Goal: Information Seeking & Learning: Find contact information

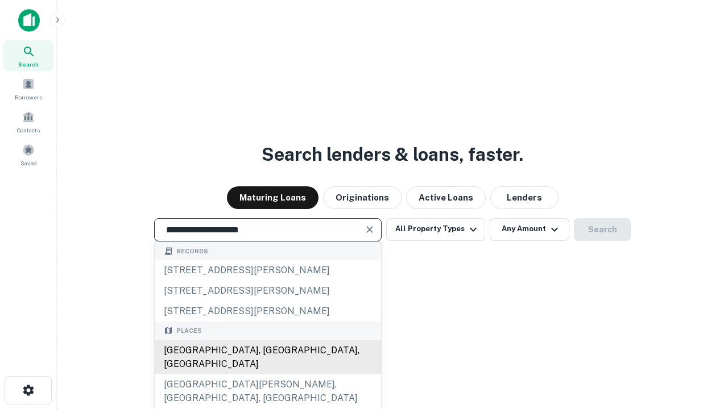
click at [267, 375] on div "Santa Monica, CA, USA" at bounding box center [268, 358] width 226 height 34
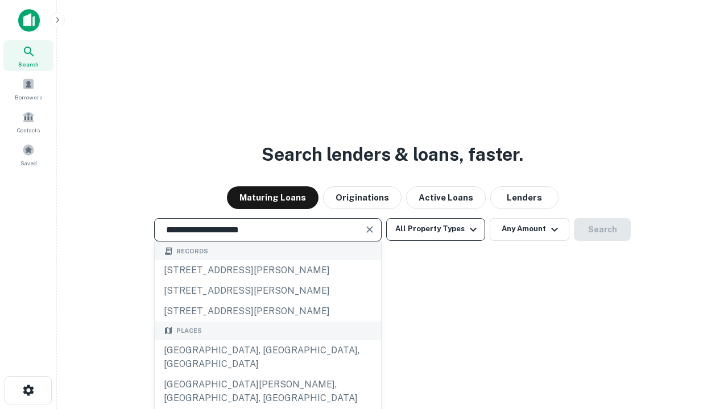
type input "**********"
click at [436, 229] on button "All Property Types" at bounding box center [435, 229] width 99 height 23
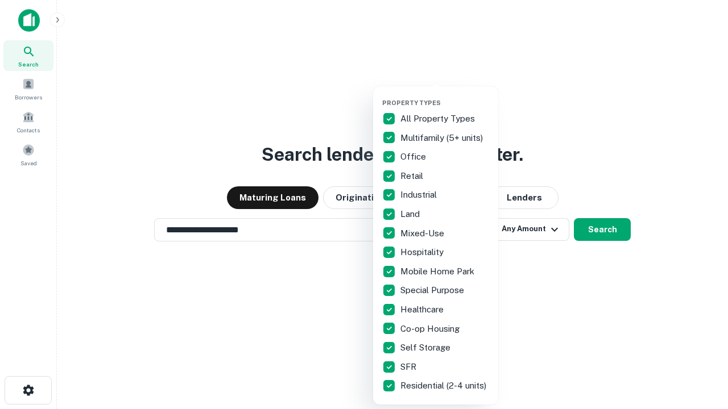
click at [445, 96] on button "button" at bounding box center [444, 96] width 125 height 1
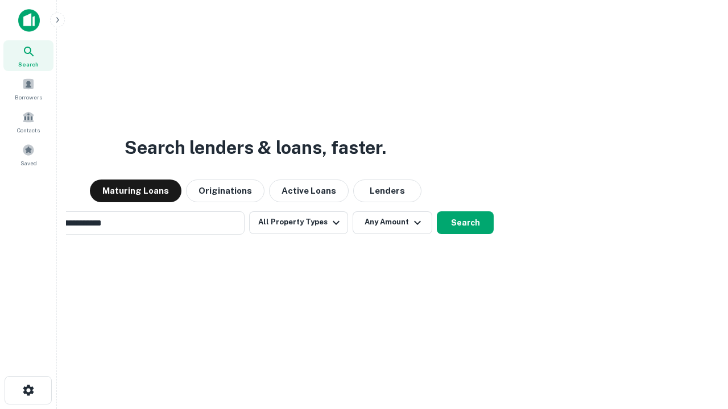
scroll to position [18, 0]
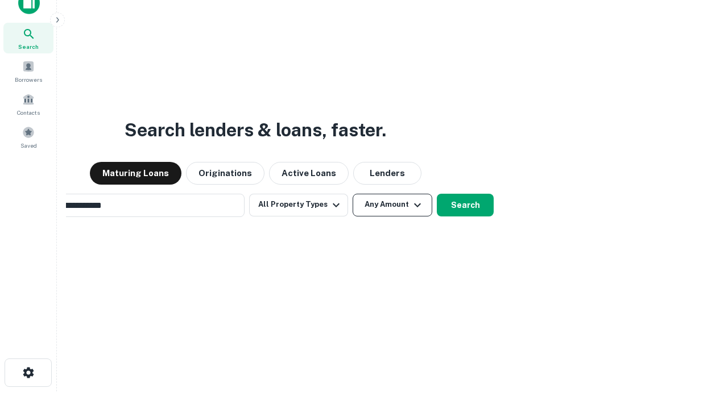
click at [353, 194] on button "Any Amount" at bounding box center [393, 205] width 80 height 23
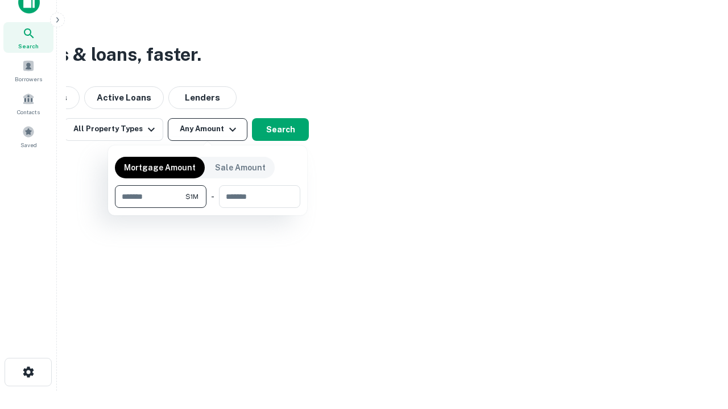
type input "*******"
click at [208, 208] on button "button" at bounding box center [207, 208] width 185 height 1
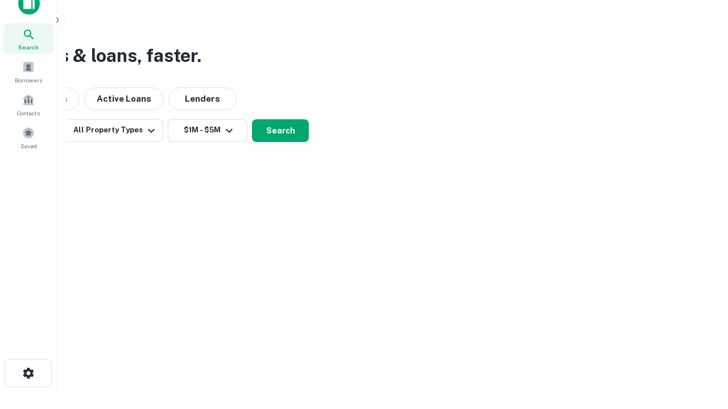
scroll to position [7, 210]
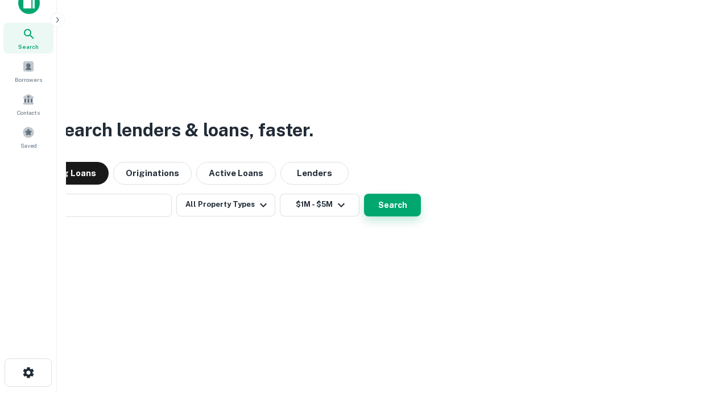
click at [364, 194] on button "Search" at bounding box center [392, 205] width 57 height 23
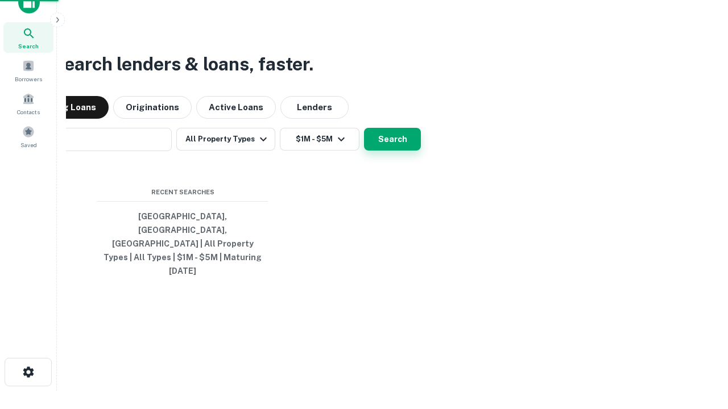
scroll to position [30, 322]
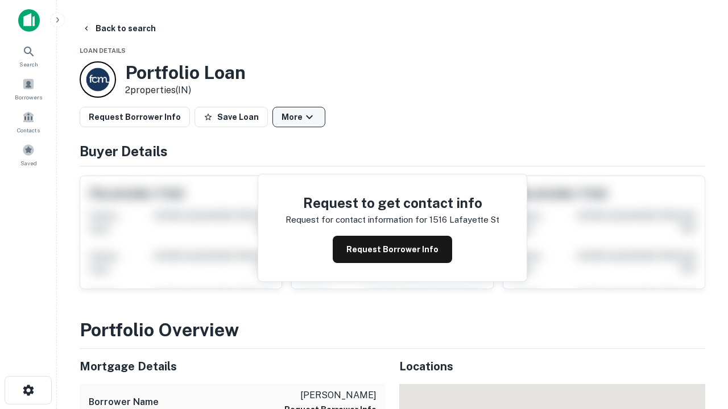
click at [298, 117] on button "More" at bounding box center [298, 117] width 53 height 20
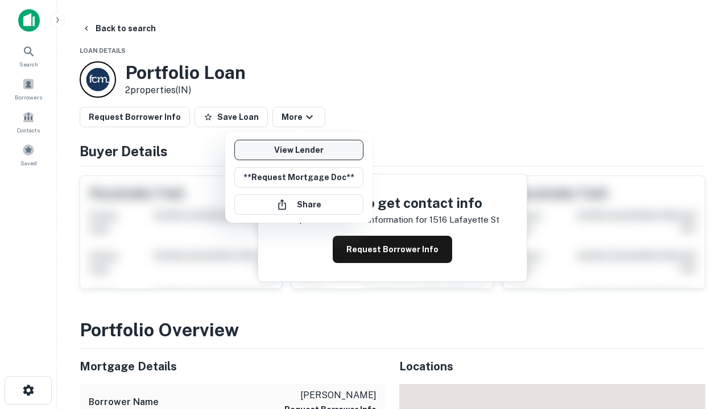
click at [298, 150] on link "View Lender" at bounding box center [298, 150] width 129 height 20
